Goal: Navigation & Orientation: Find specific page/section

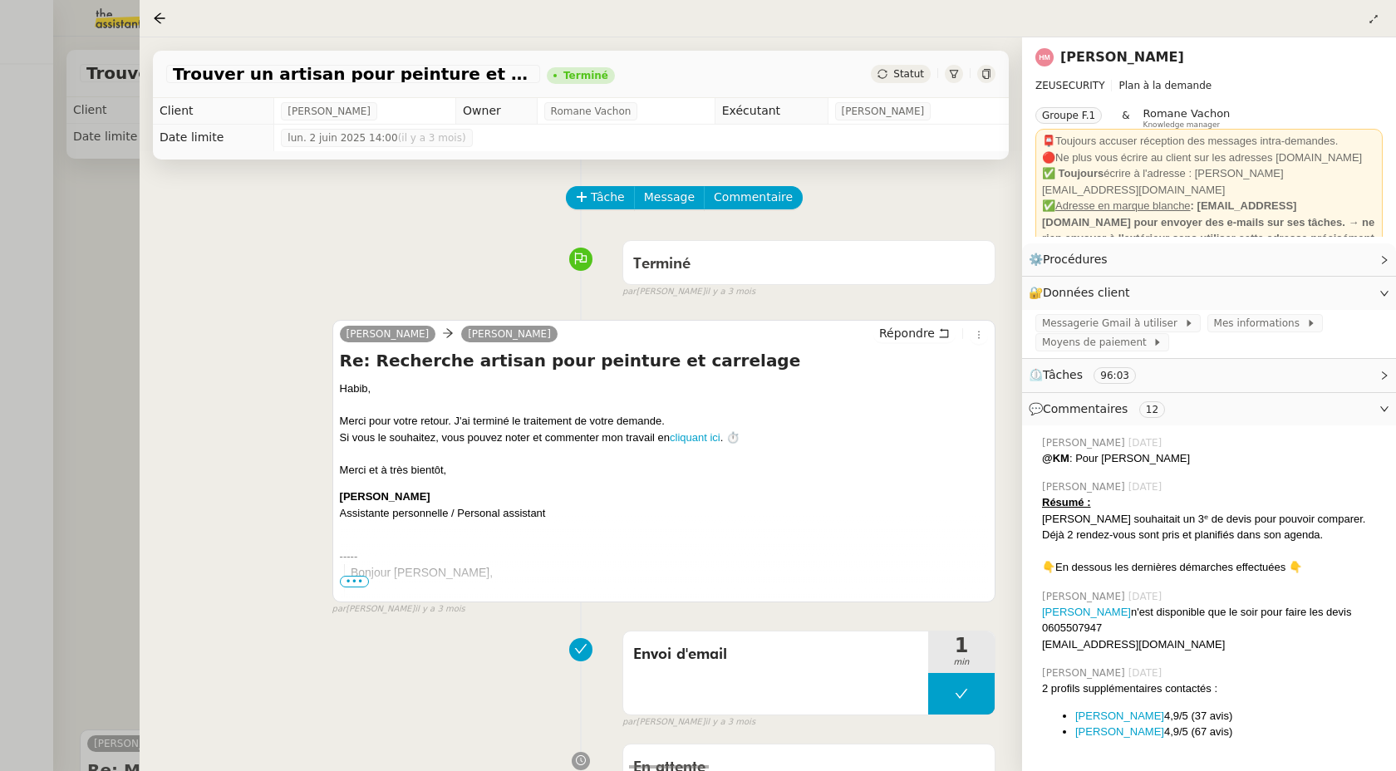
click at [111, 219] on div at bounding box center [698, 385] width 1396 height 771
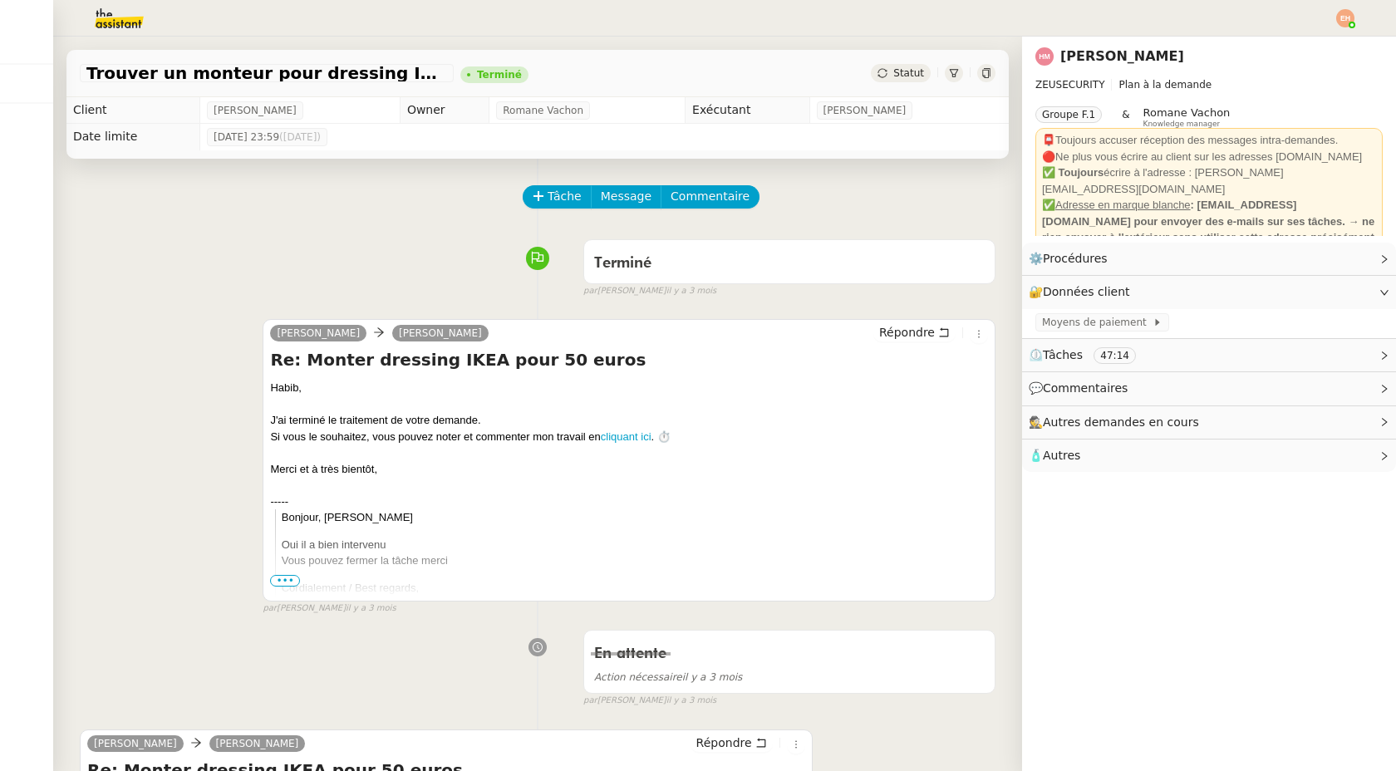
click at [129, 23] on img at bounding box center [106, 18] width 129 height 37
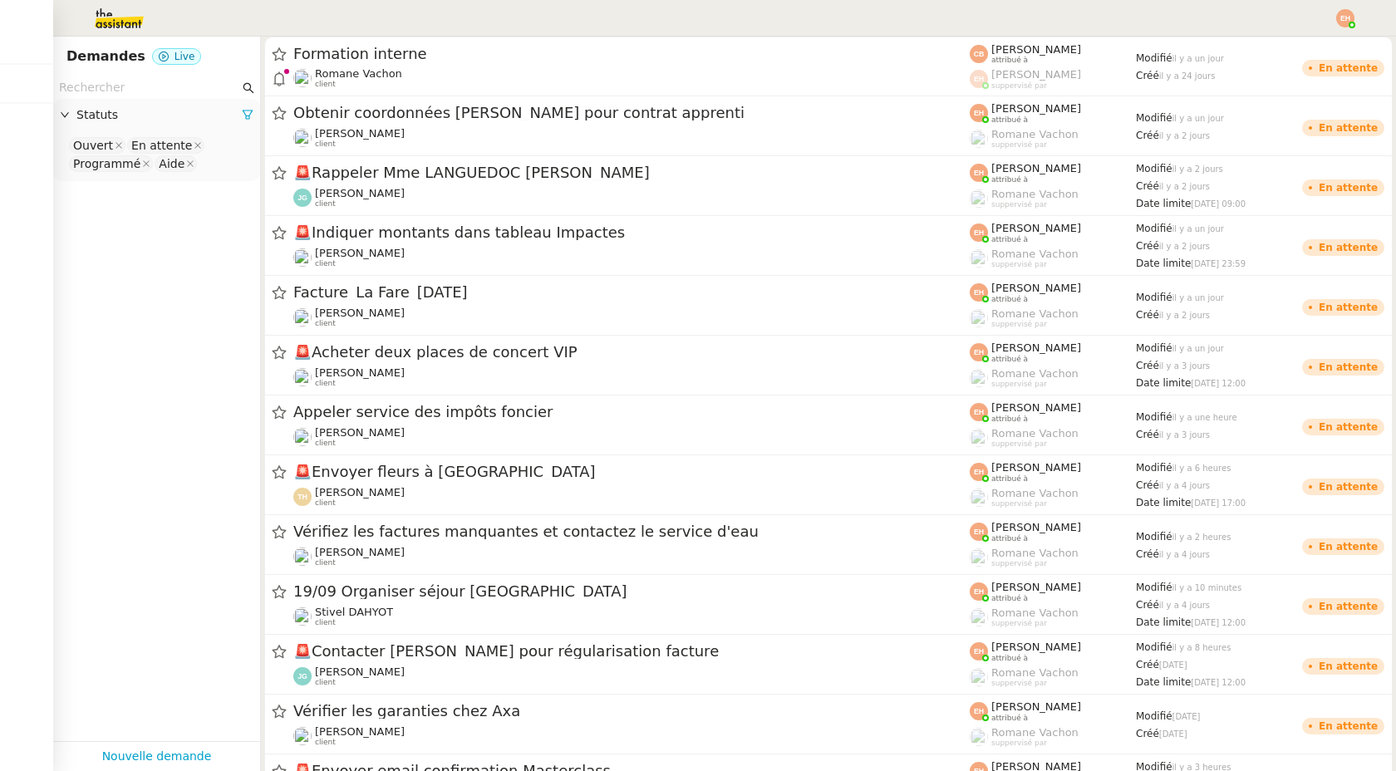
click at [1346, 13] on img at bounding box center [1345, 18] width 18 height 18
click at [1300, 48] on span "Suivi" at bounding box center [1286, 47] width 28 height 13
